Goal: Task Accomplishment & Management: Manage account settings

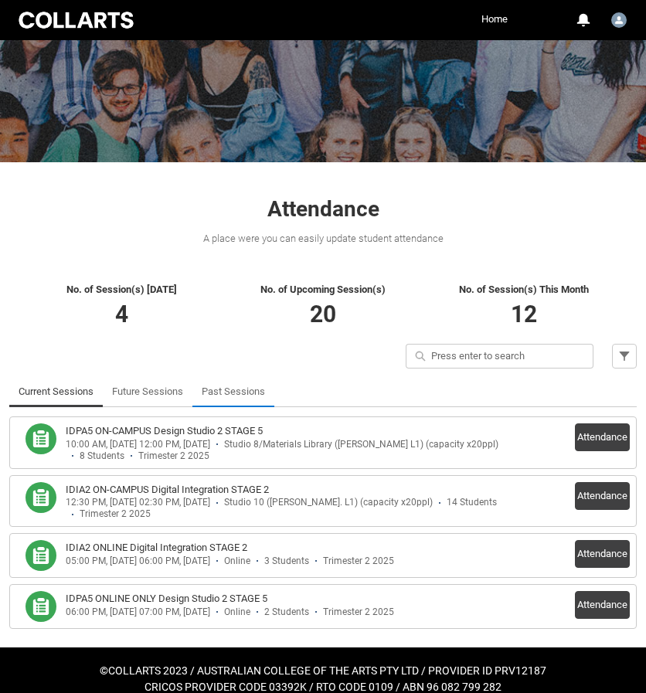
scroll to position [141, 0]
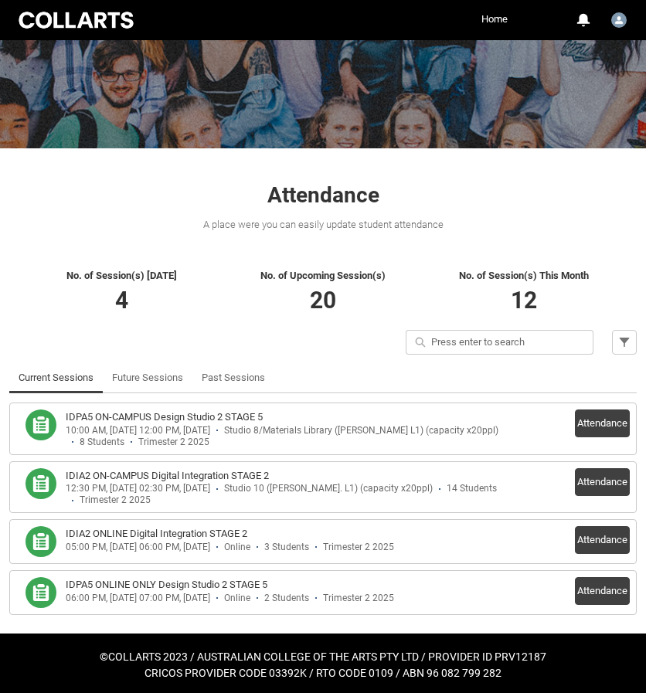
click at [284, 416] on div "IDPA5 ON-CAMPUS Design Studio 2 STAGE 5" at bounding box center [292, 416] width 453 height 15
click at [594, 423] on button "Attendance" at bounding box center [602, 423] width 55 height 28
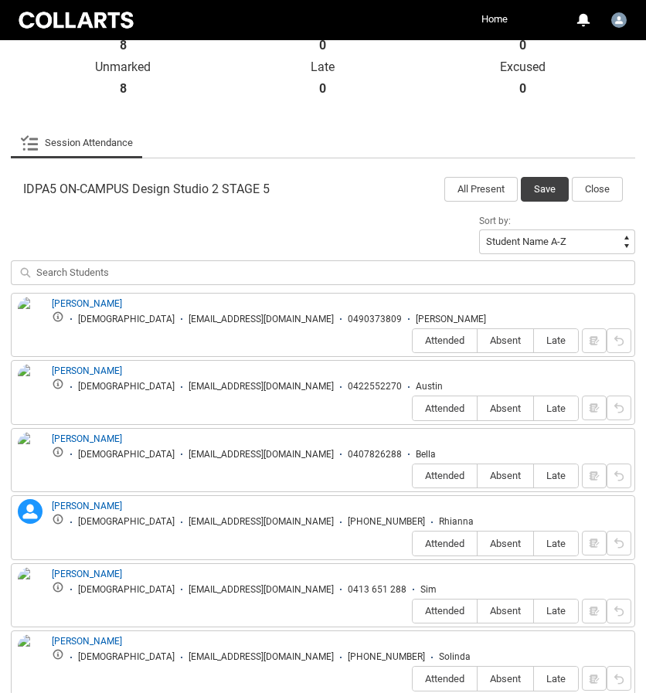
scroll to position [395, 0]
click at [497, 402] on span "Absent" at bounding box center [505, 408] width 56 height 12
click at [477, 407] on input "Absent" at bounding box center [477, 407] width 1 height 1
type lightning-radio-group "Absent"
radio input "true"
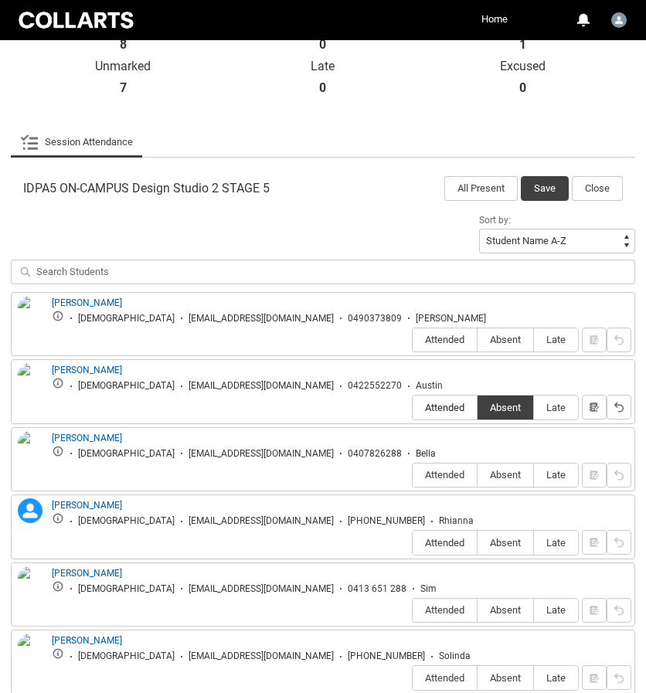
click at [456, 402] on span "Attended" at bounding box center [445, 408] width 64 height 12
click at [413, 407] on input "Attended" at bounding box center [412, 407] width 1 height 1
type lightning-radio-group "Attended"
radio input "true"
click at [440, 469] on span "Attended" at bounding box center [445, 475] width 64 height 12
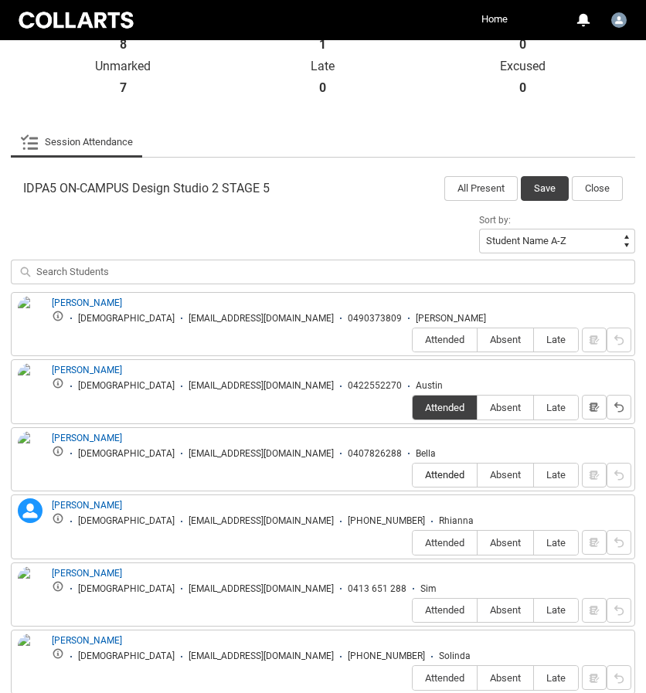
click at [413, 474] on input "Attended" at bounding box center [412, 474] width 1 height 1
type lightning-radio-group "Attended"
radio input "true"
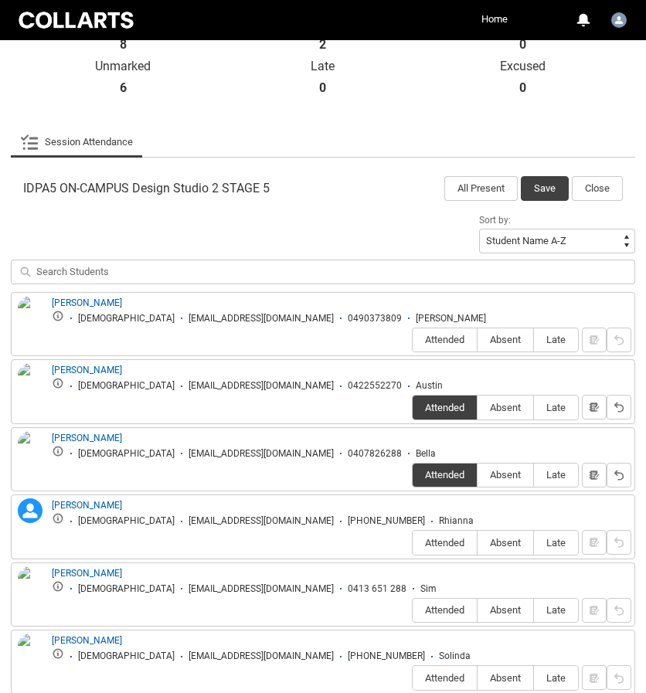
type lightning-radio-group "Attended"
radio input "true"
type lightning-radio-group "Attended"
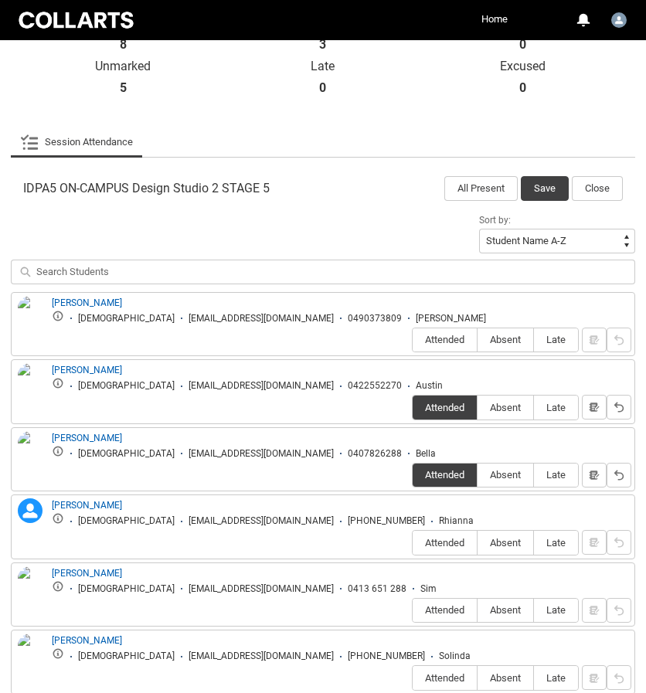
radio input "true"
click at [313, 203] on article "IDPA5 ON-CAMPUS Design Studio 2 STAGE 5 All Present Save Close Sort by: Student…" at bounding box center [323, 499] width 624 height 664
click at [502, 537] on span "Absent" at bounding box center [505, 543] width 56 height 12
click at [477, 542] on input "Absent" at bounding box center [477, 542] width 1 height 1
type lightning-radio-group "Absent"
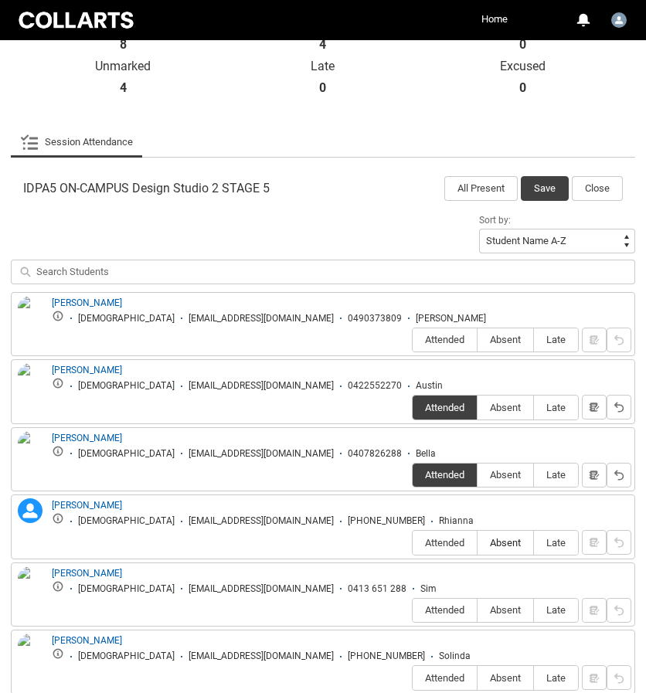
radio input "true"
click at [507, 672] on span "Absent" at bounding box center [505, 678] width 56 height 12
click at [477, 677] on input "Absent" at bounding box center [477, 677] width 1 height 1
type lightning-radio-group "Absent"
radio input "true"
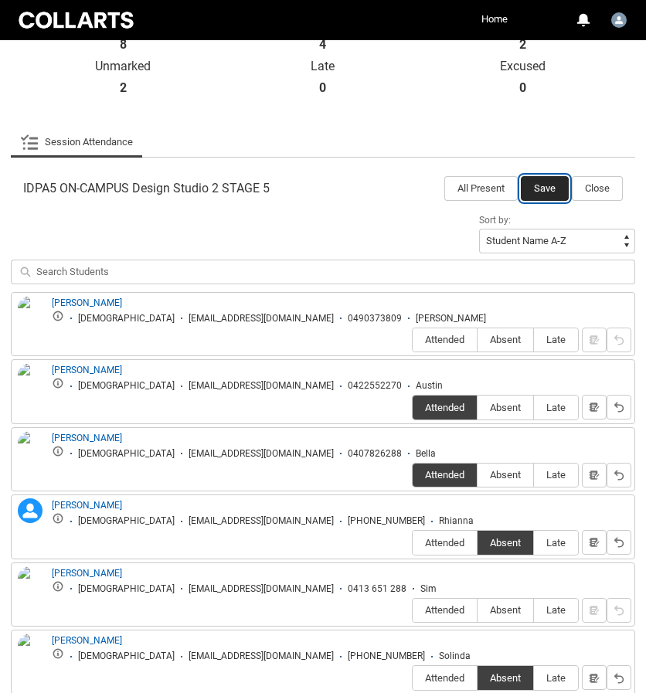
click at [528, 183] on button "Save" at bounding box center [545, 188] width 48 height 25
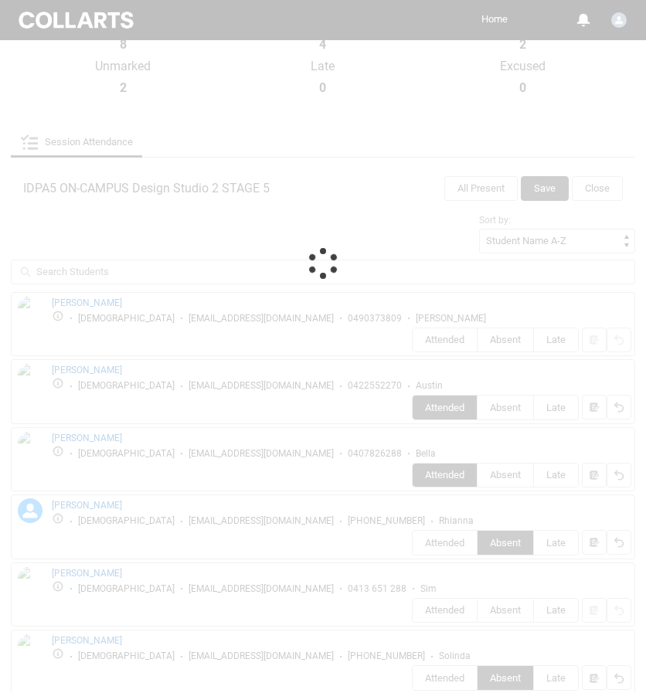
scroll to position [141, 0]
